Goal: Navigation & Orientation: Find specific page/section

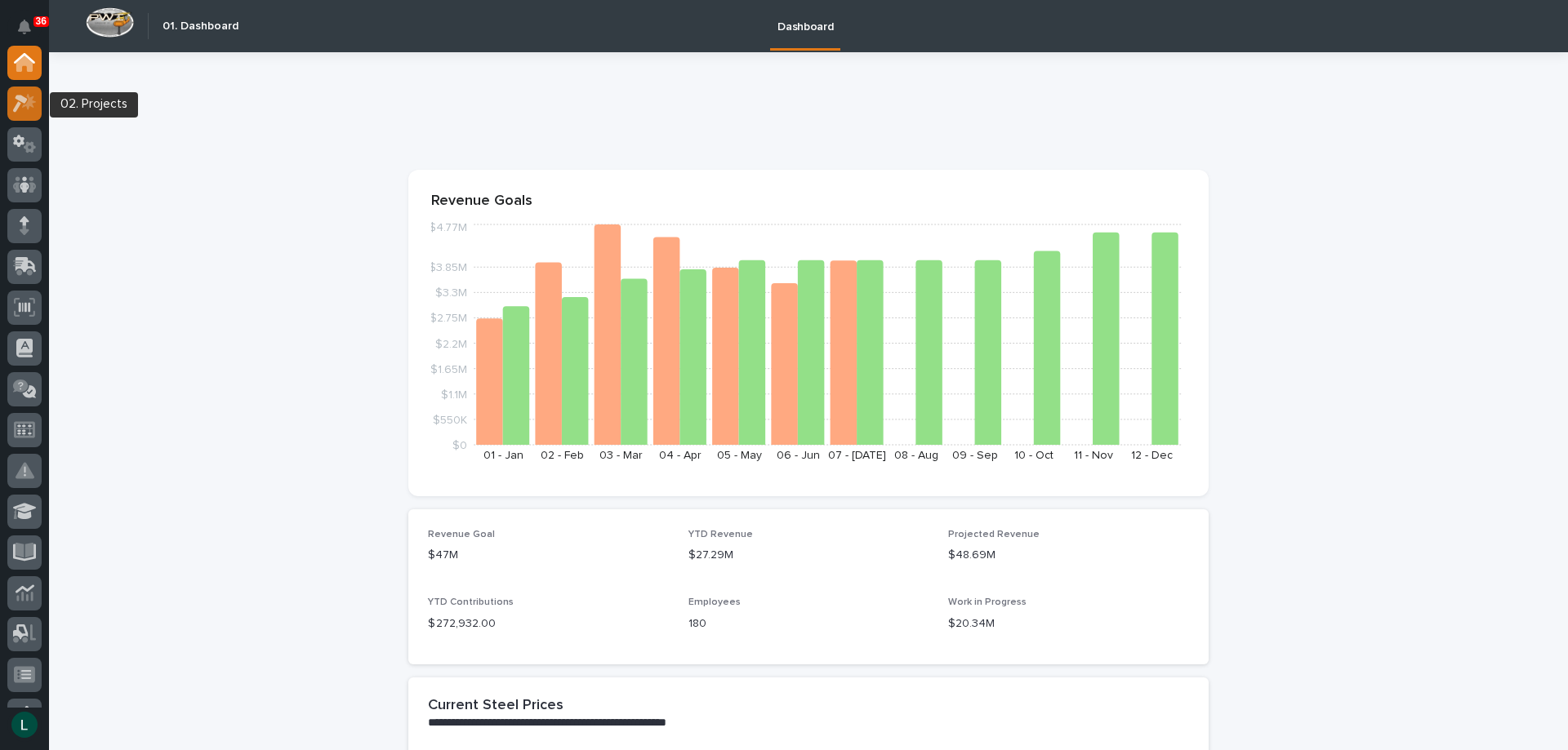
click at [31, 98] on icon at bounding box center [29, 101] width 14 height 17
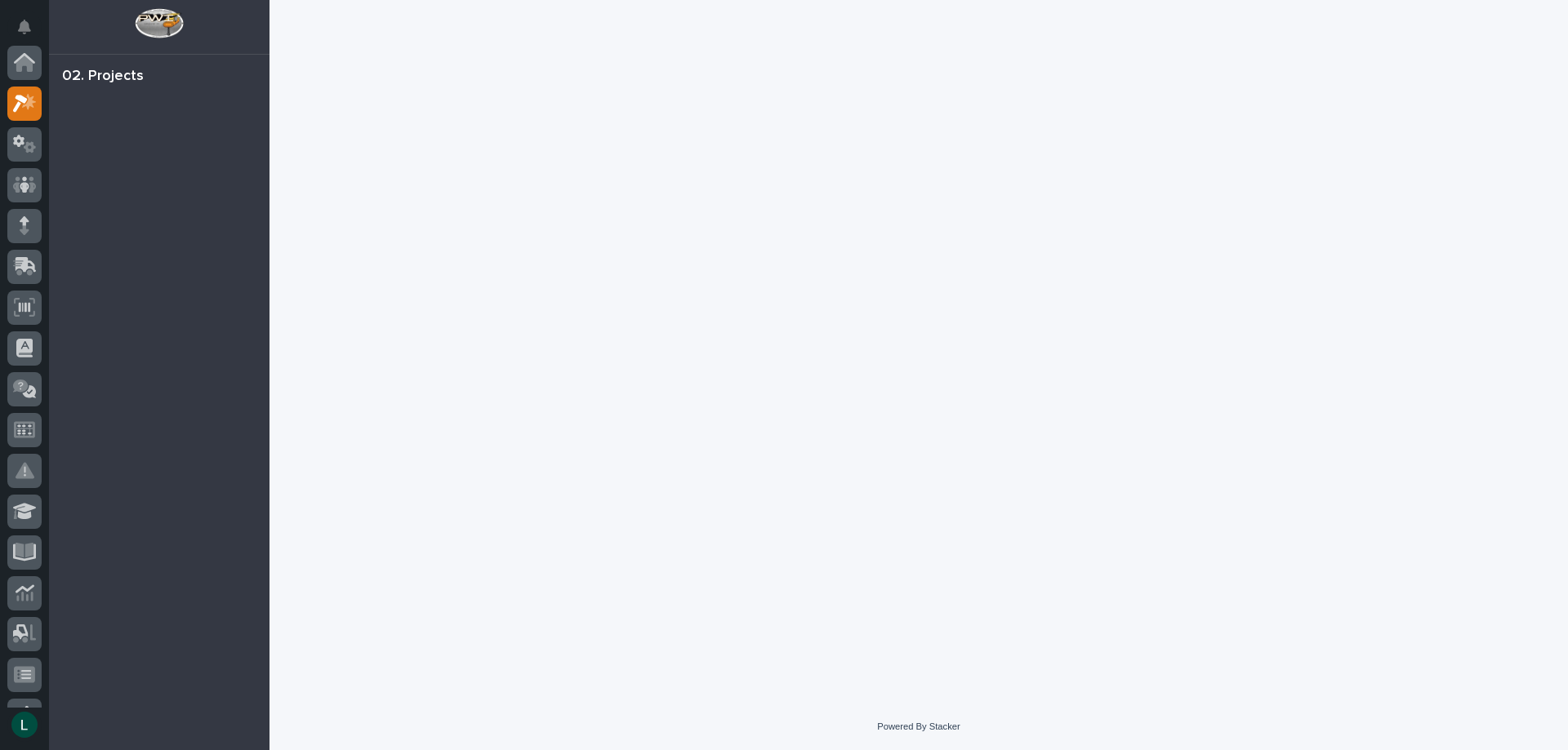
scroll to position [41, 0]
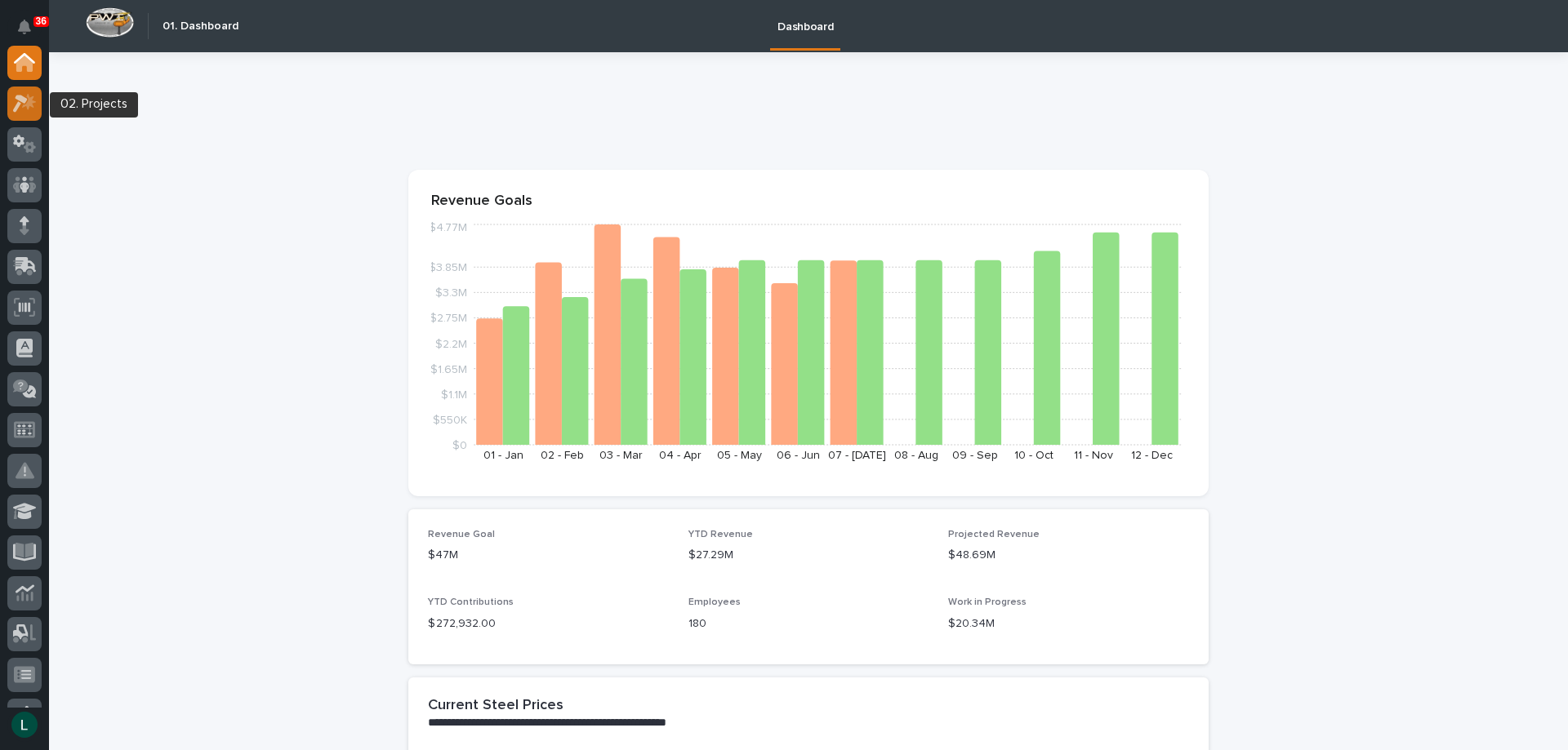
click at [23, 103] on icon at bounding box center [24, 103] width 23 height 19
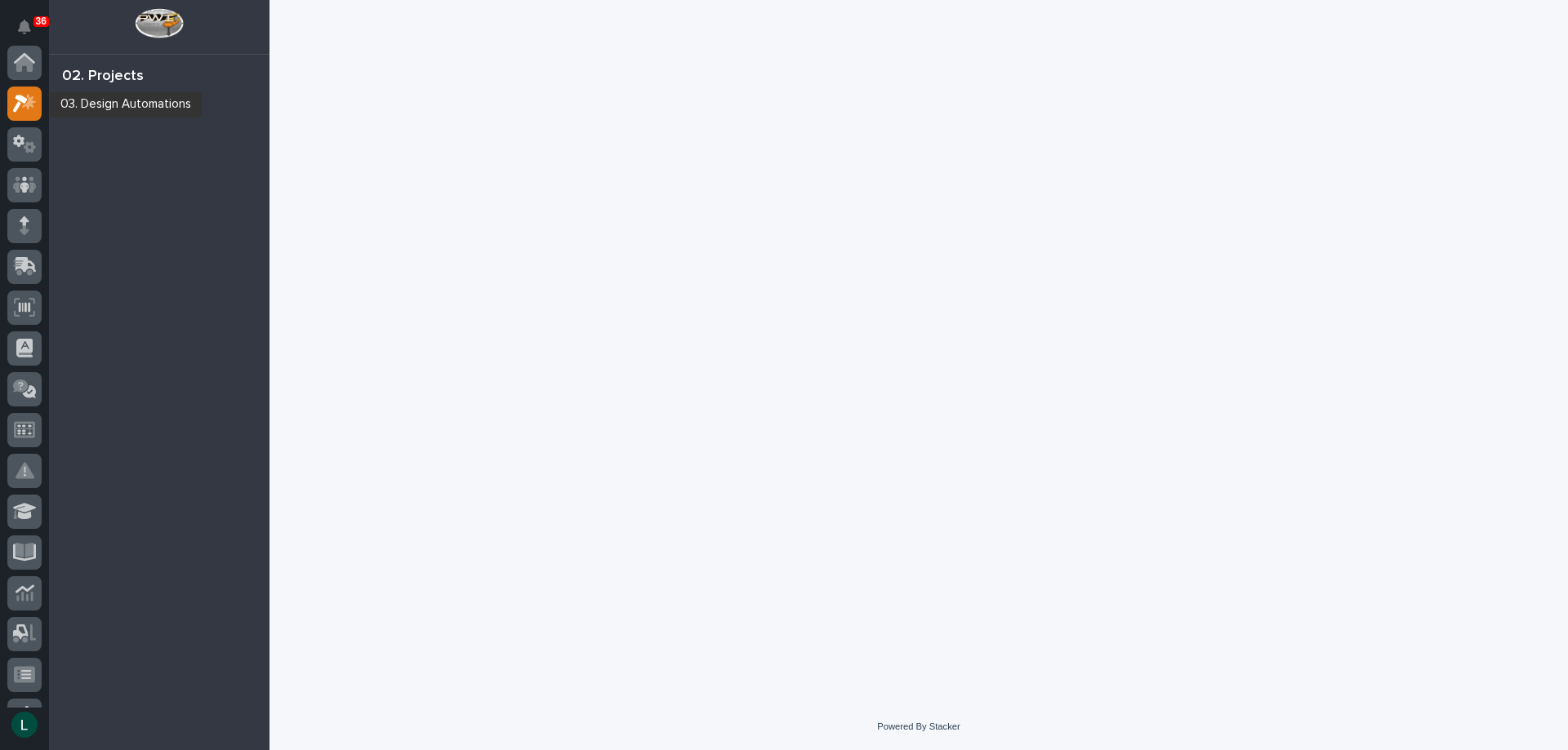
scroll to position [41, 0]
